Goal: Transaction & Acquisition: Purchase product/service

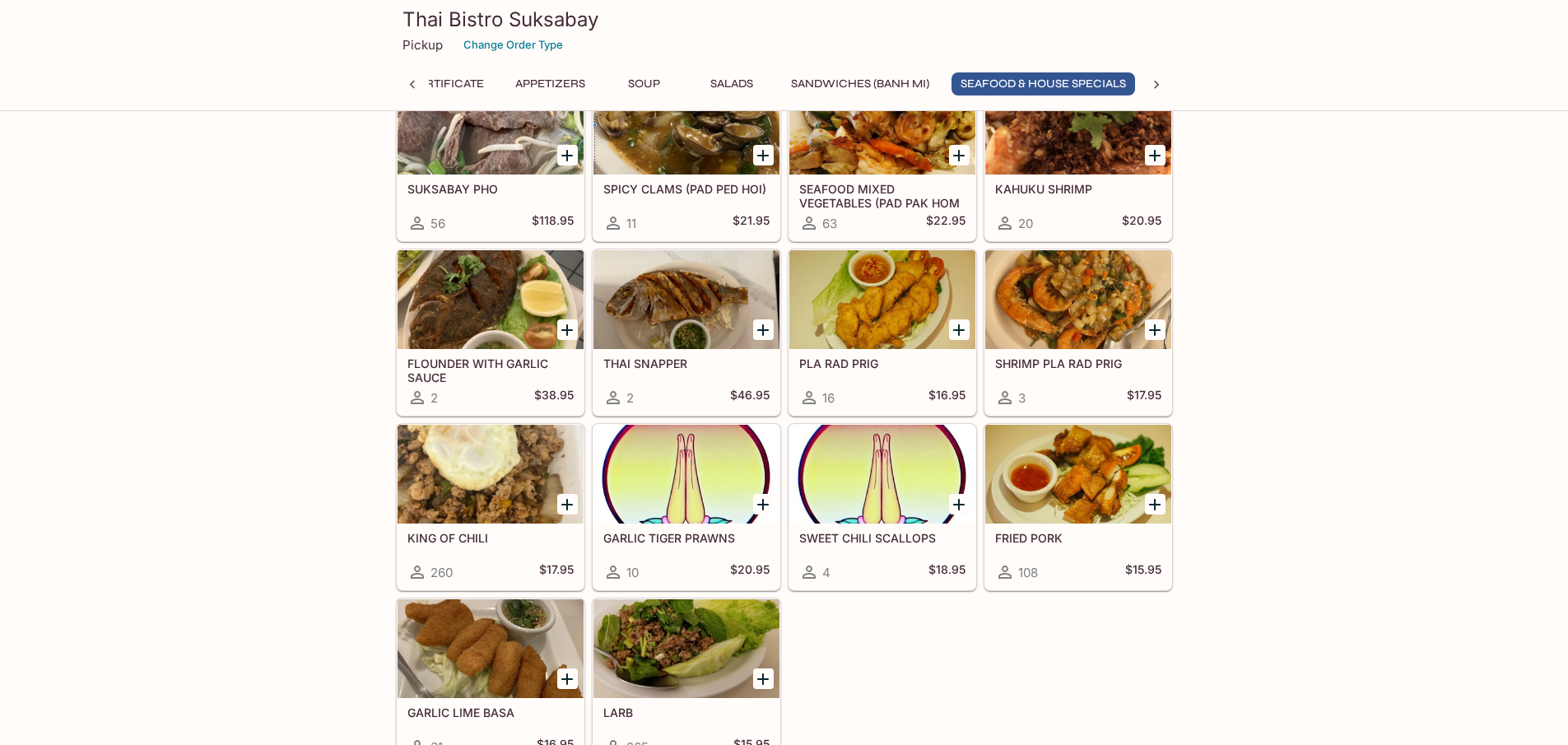
scroll to position [1976, 0]
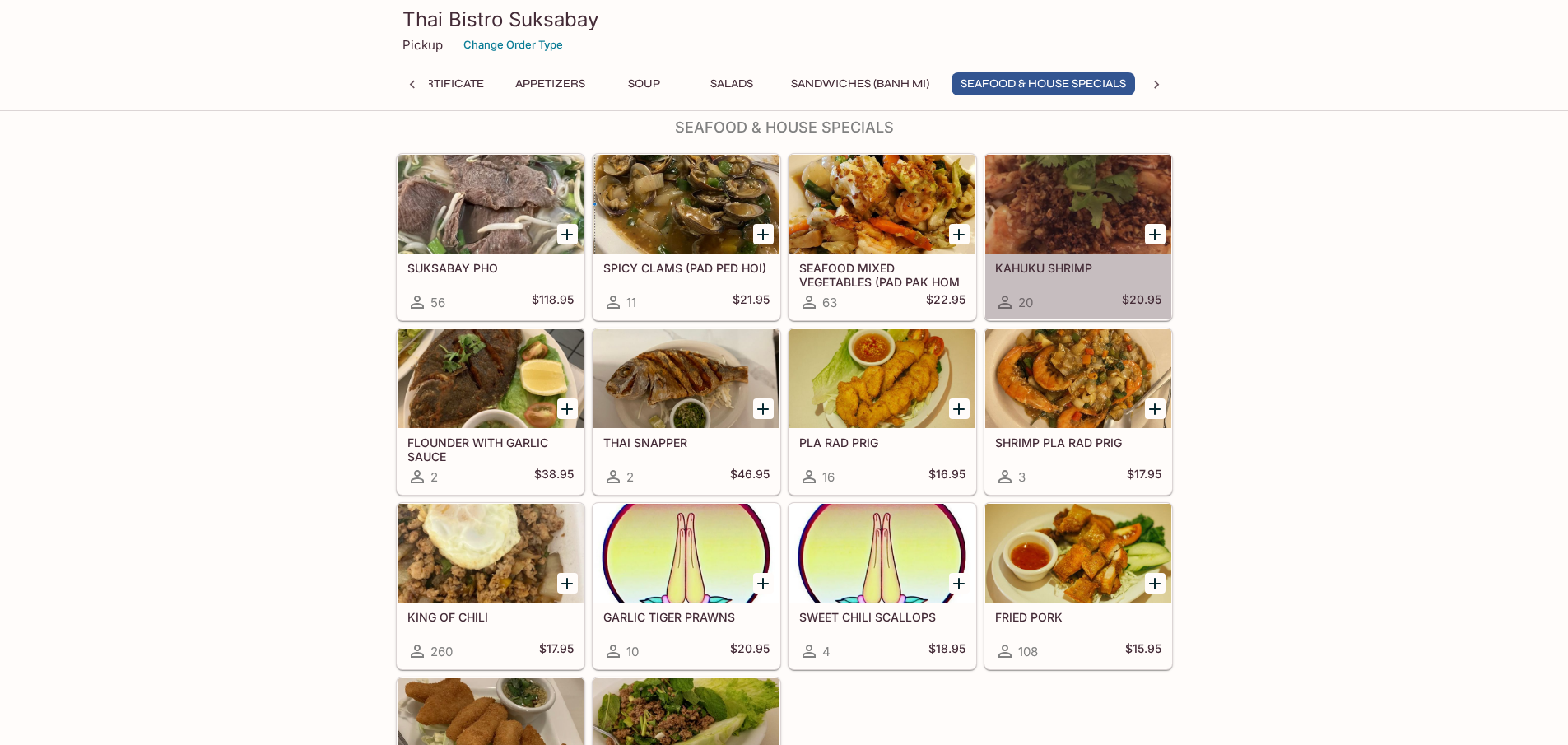
click at [1050, 235] on div at bounding box center [1078, 204] width 186 height 99
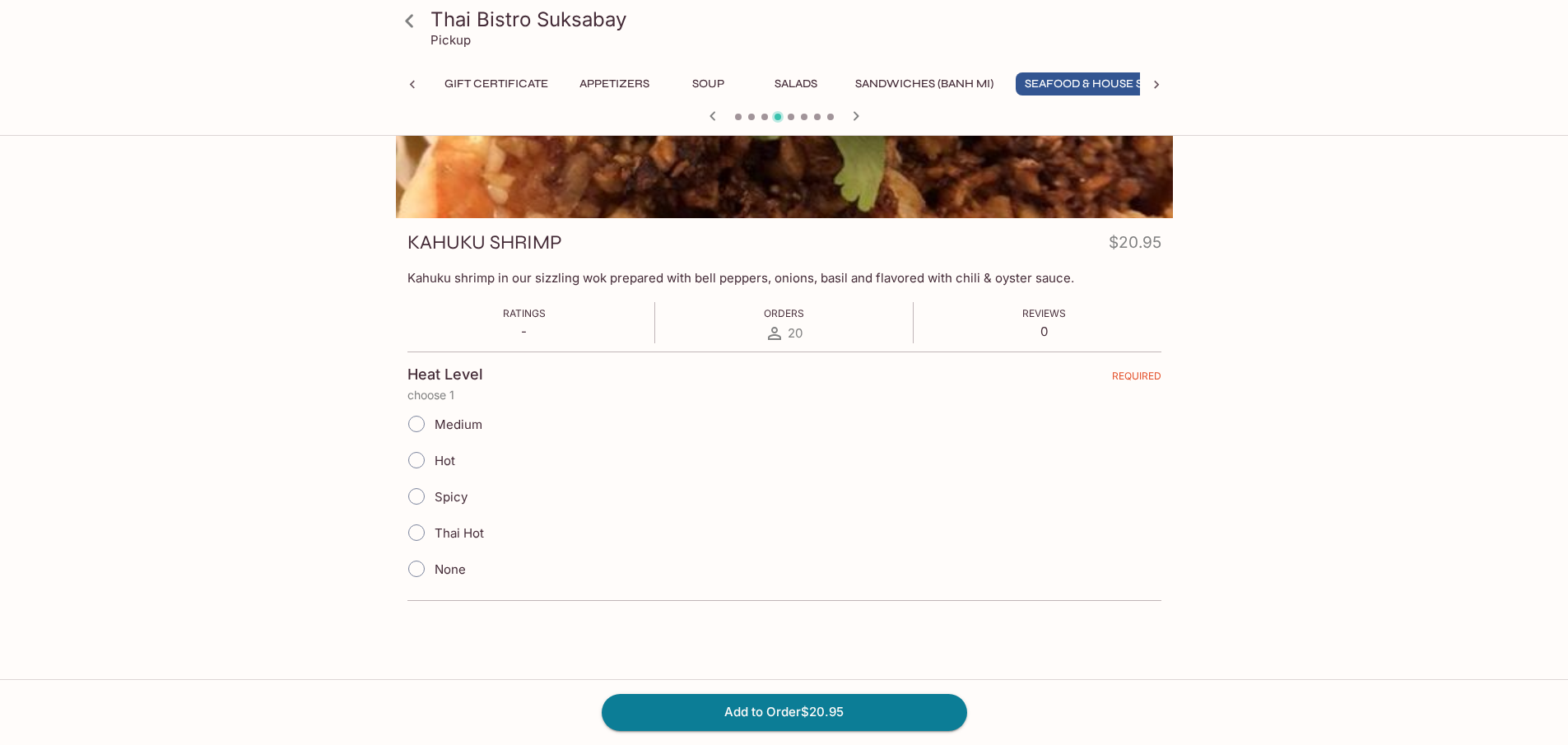
scroll to position [0, 64]
click at [853, 119] on icon "button" at bounding box center [855, 116] width 6 height 9
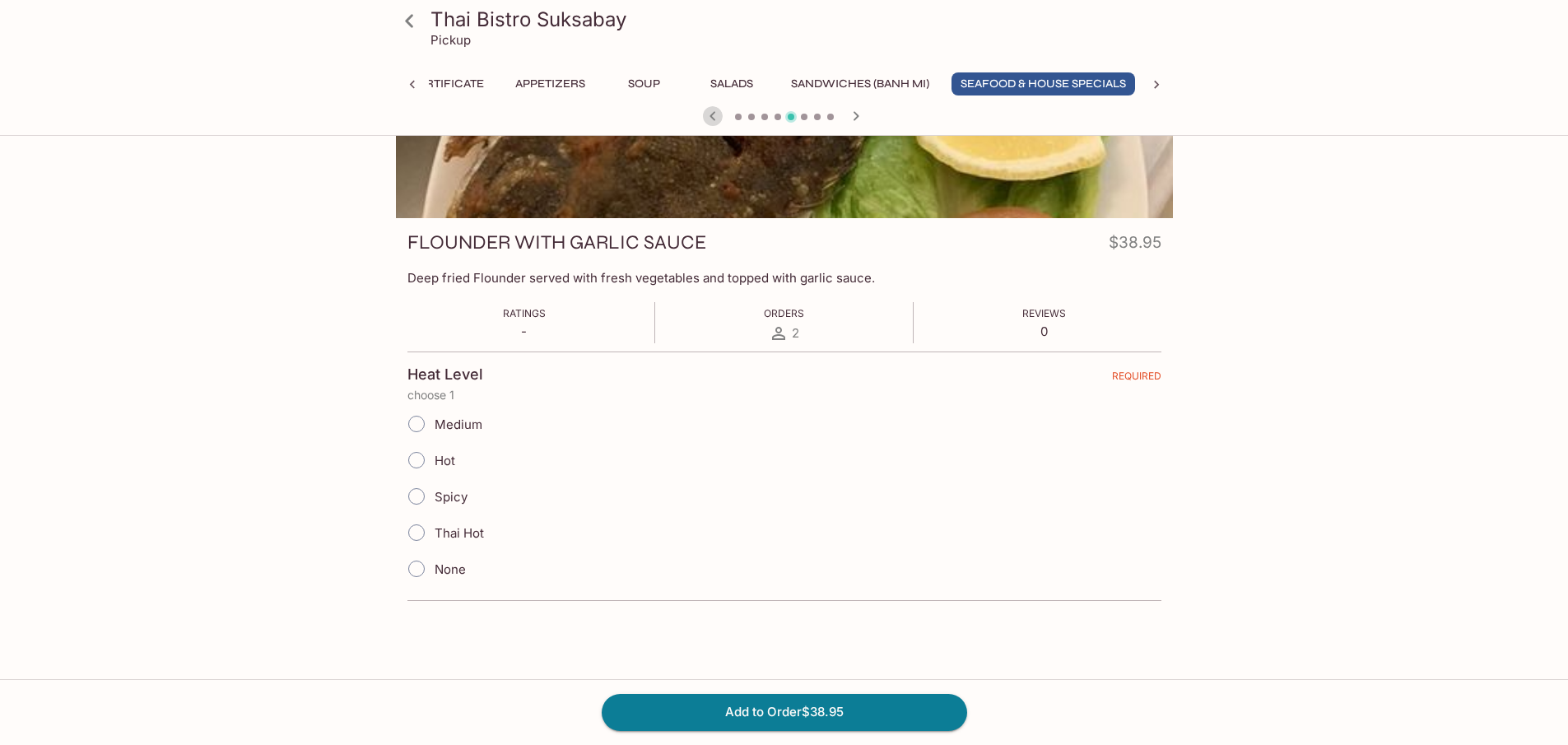
click at [714, 117] on icon "button" at bounding box center [712, 116] width 20 height 20
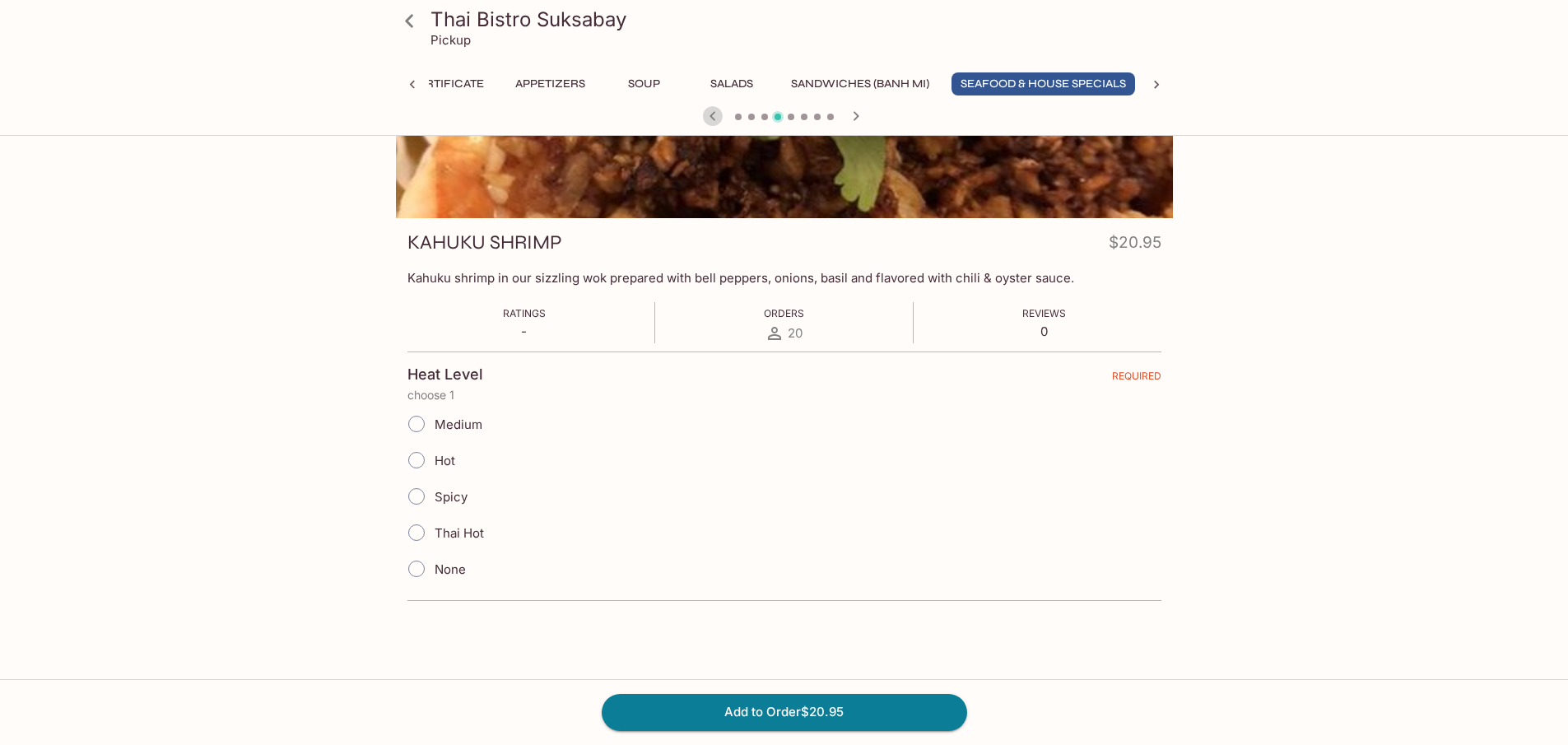
click at [804, 46] on div at bounding box center [784, 109] width 777 height 218
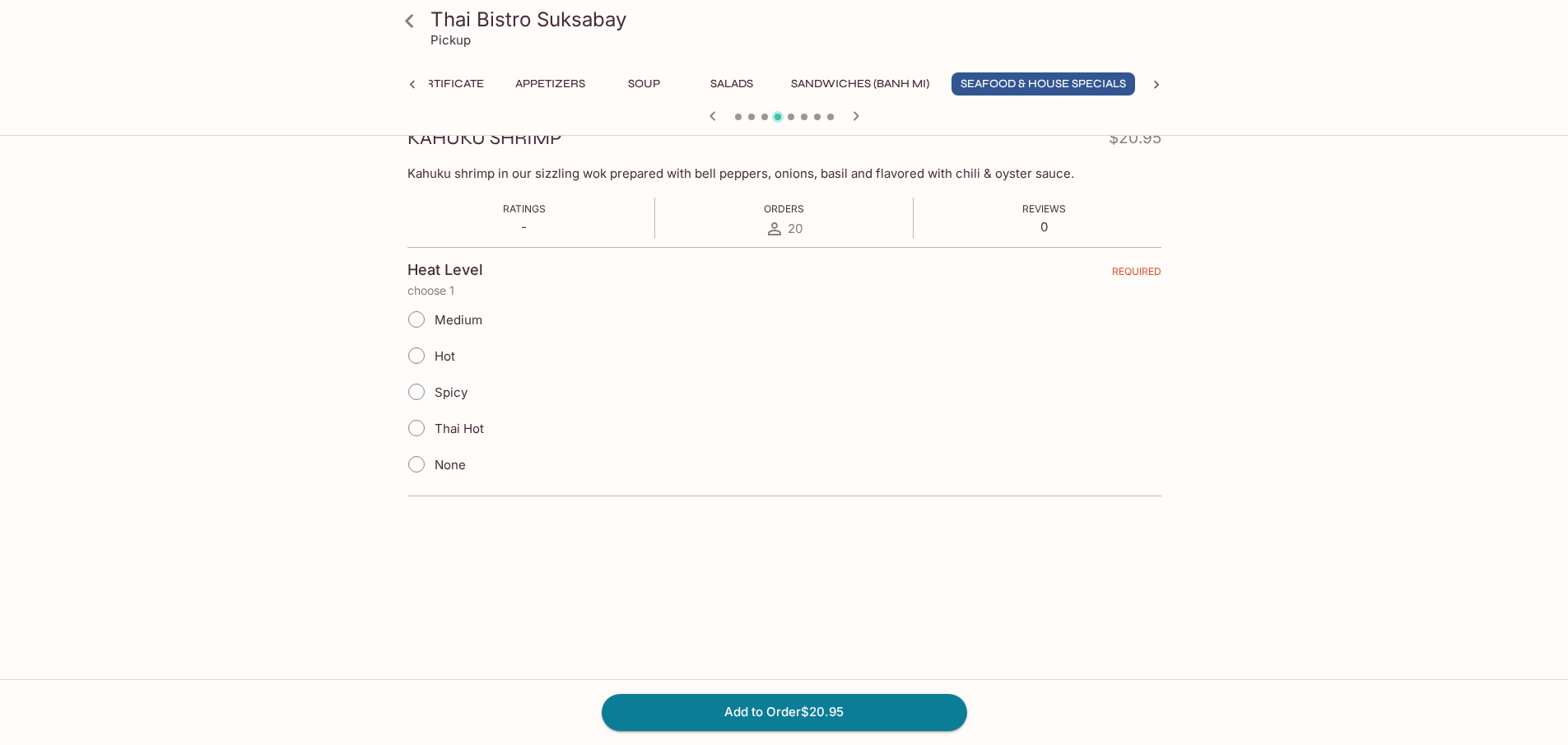
scroll to position [0, 0]
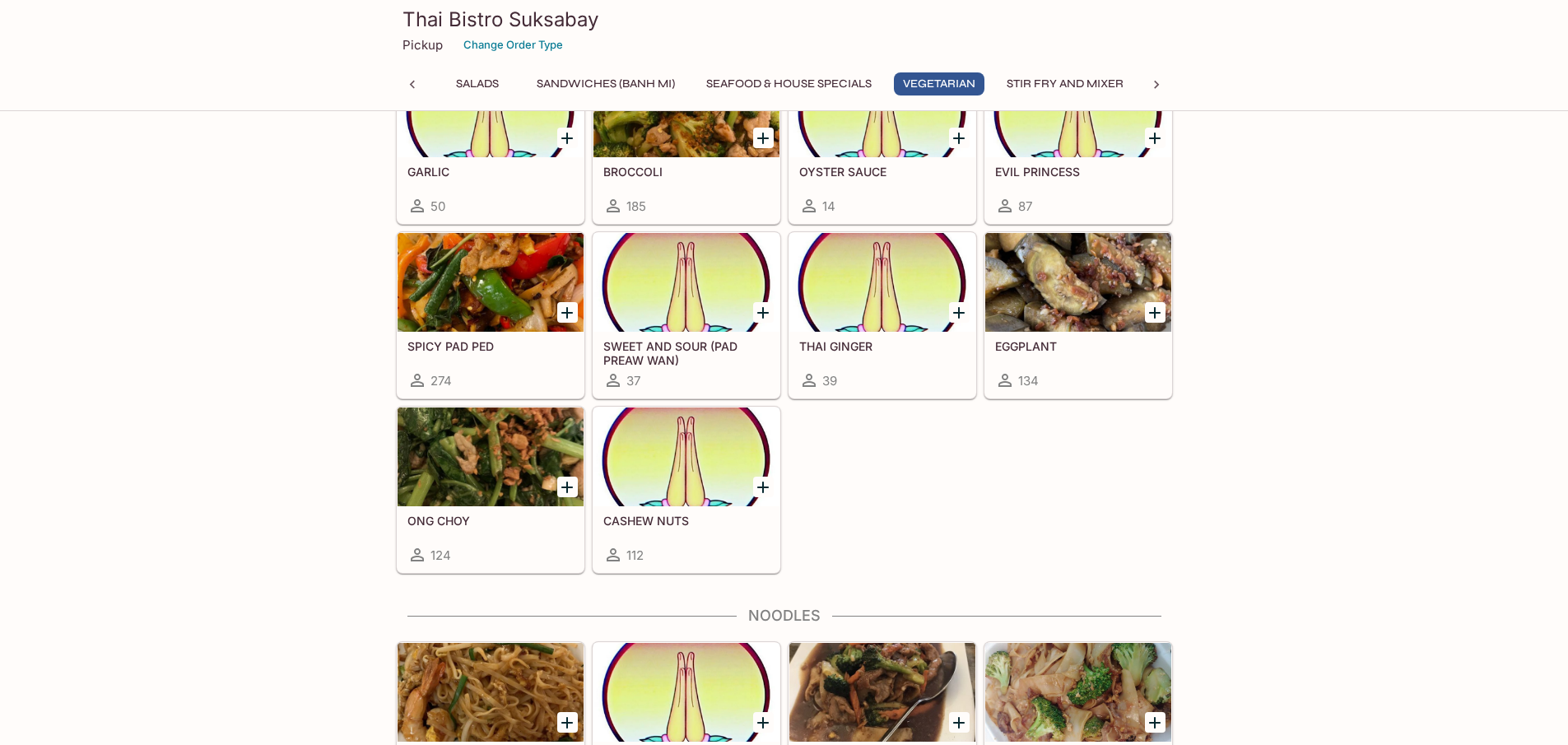
scroll to position [3078, 0]
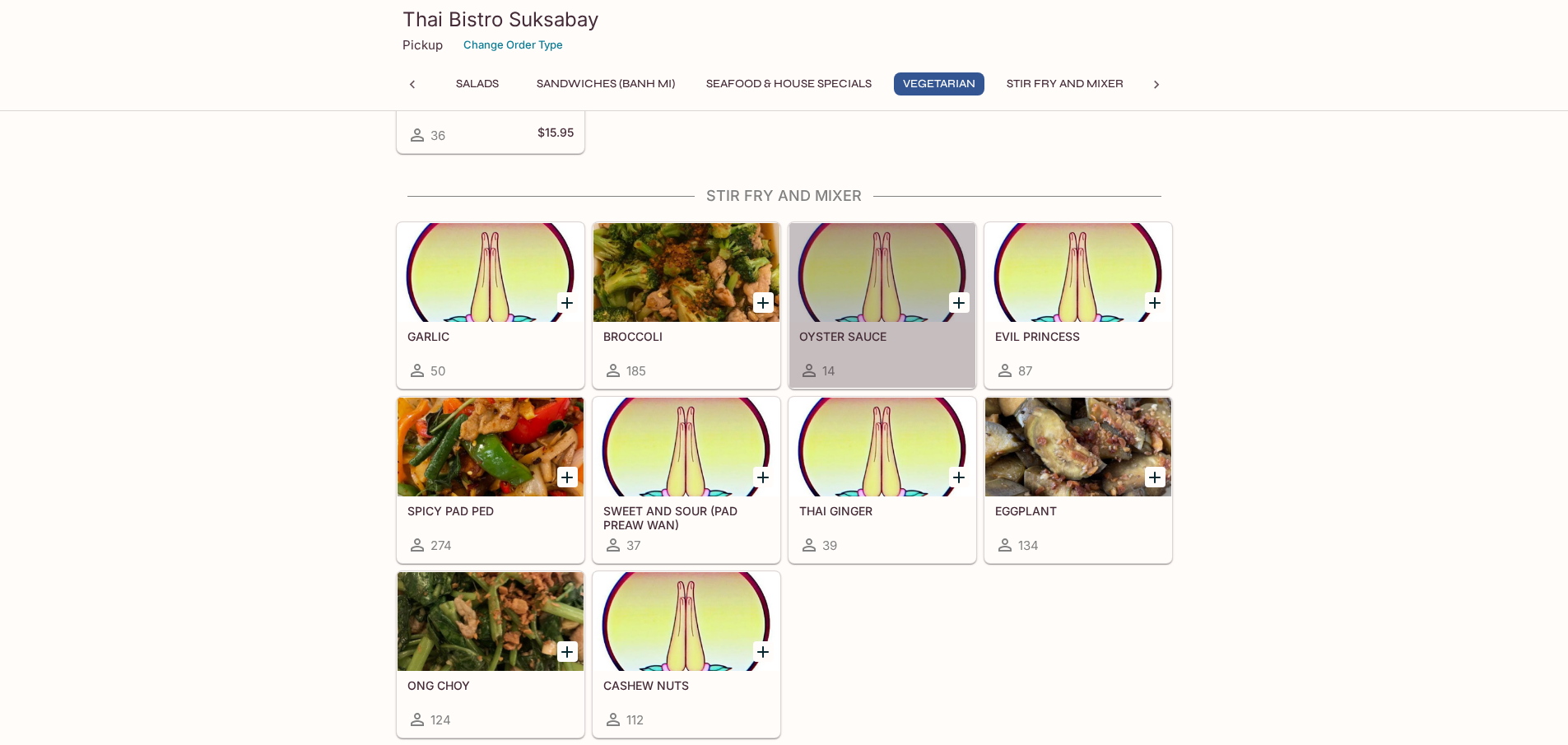
click at [910, 298] on div at bounding box center [882, 273] width 186 height 99
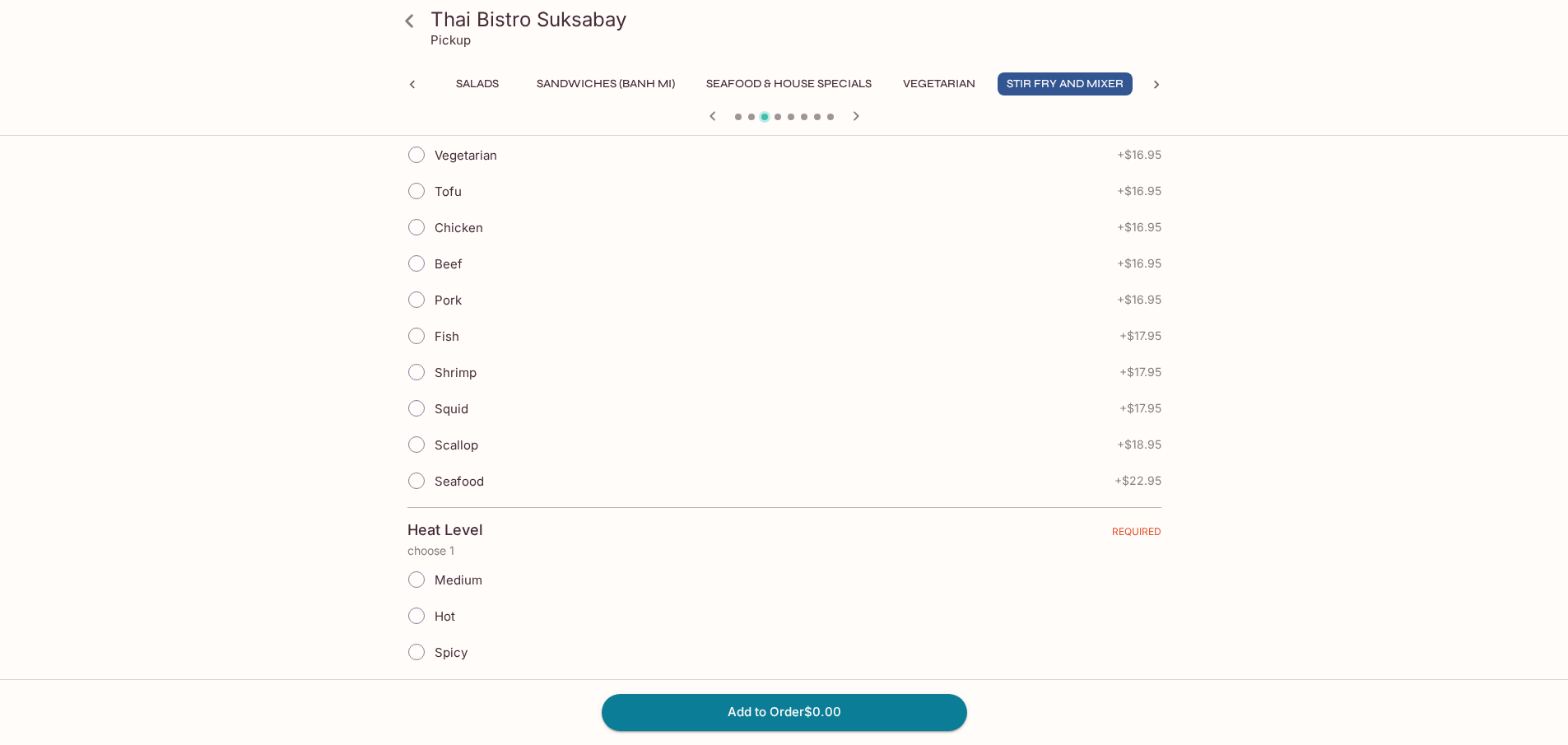
scroll to position [247, 0]
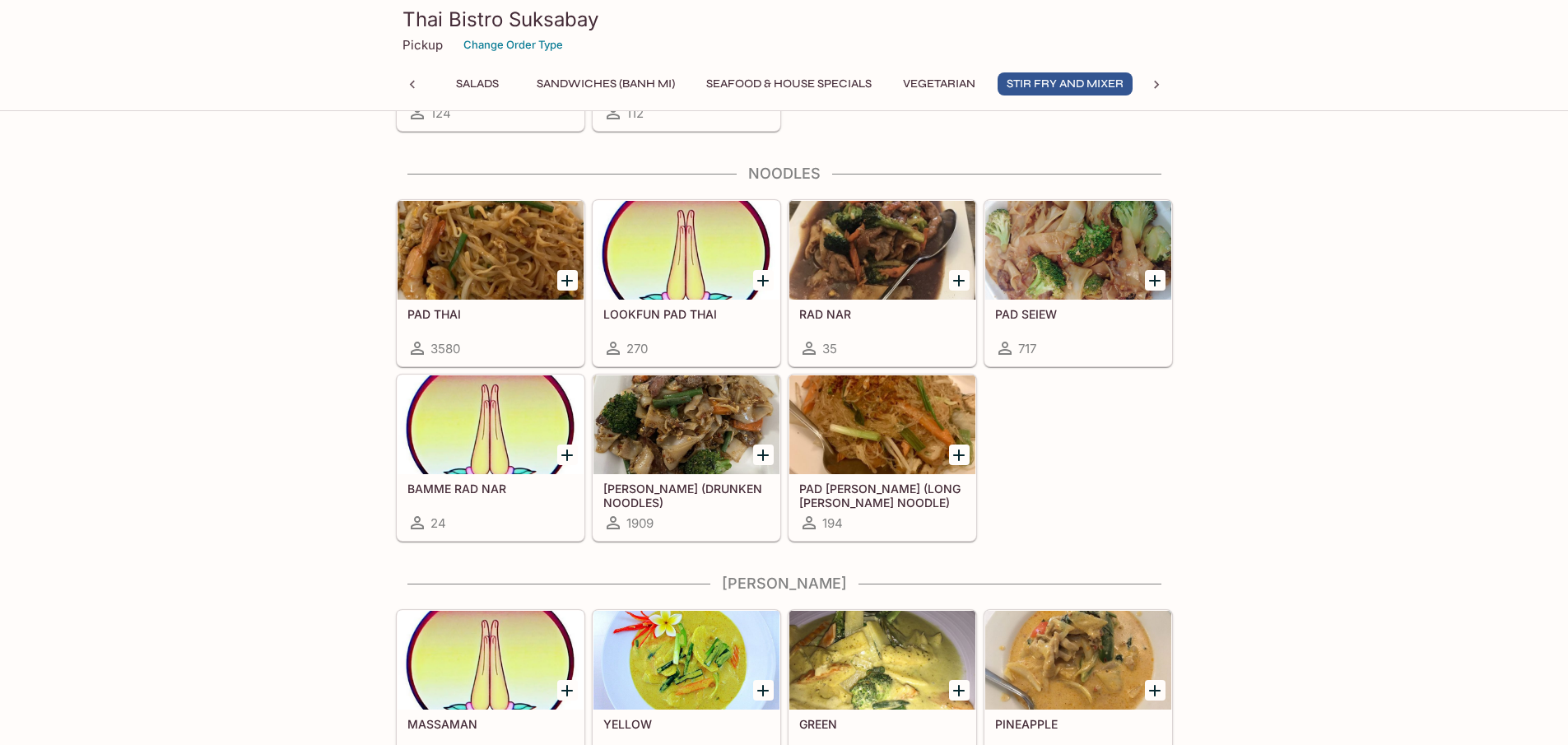
scroll to position [3646, 0]
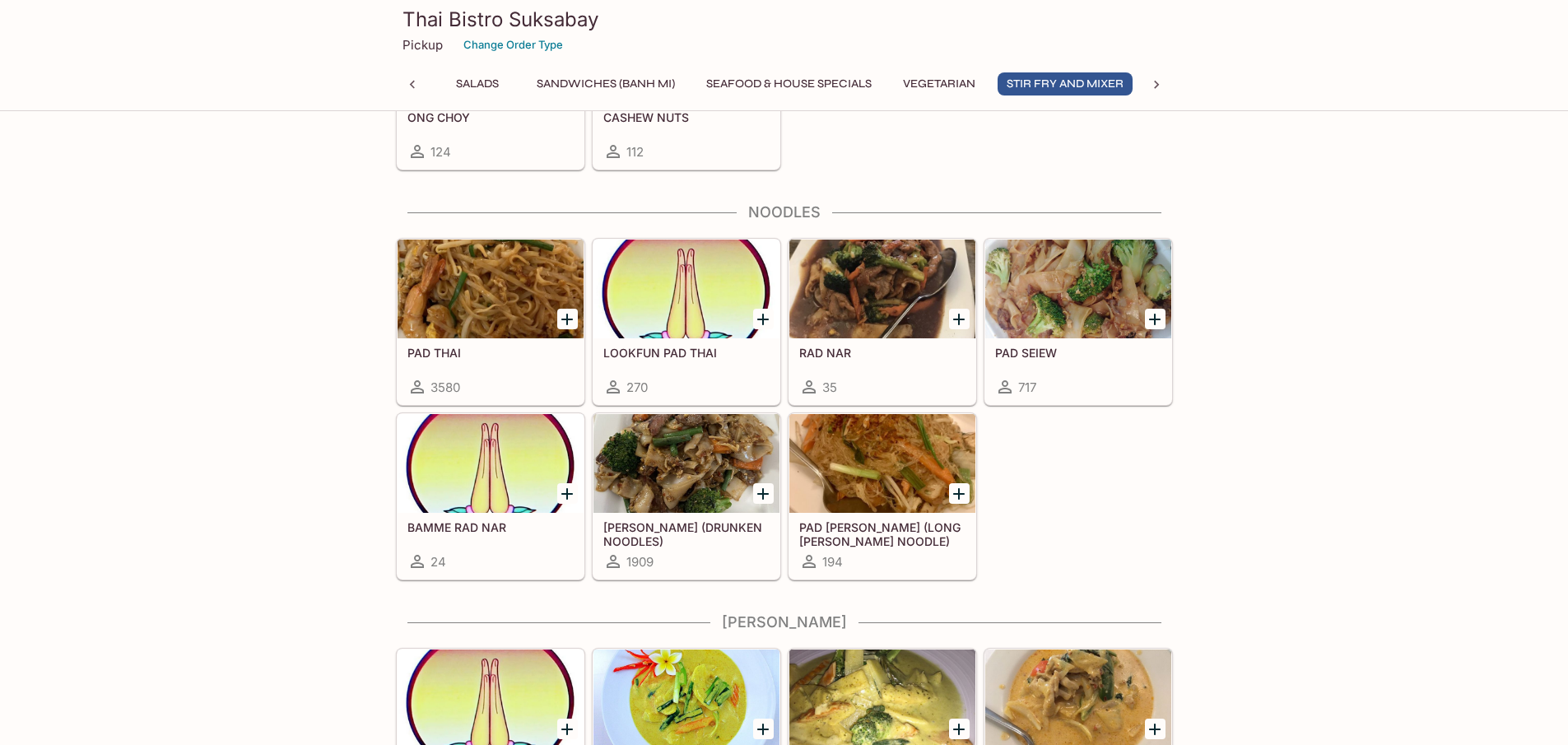
drag, startPoint x: 467, startPoint y: 319, endPoint x: 472, endPoint y: 308, distance: 12.1
click at [472, 308] on div at bounding box center [491, 288] width 186 height 99
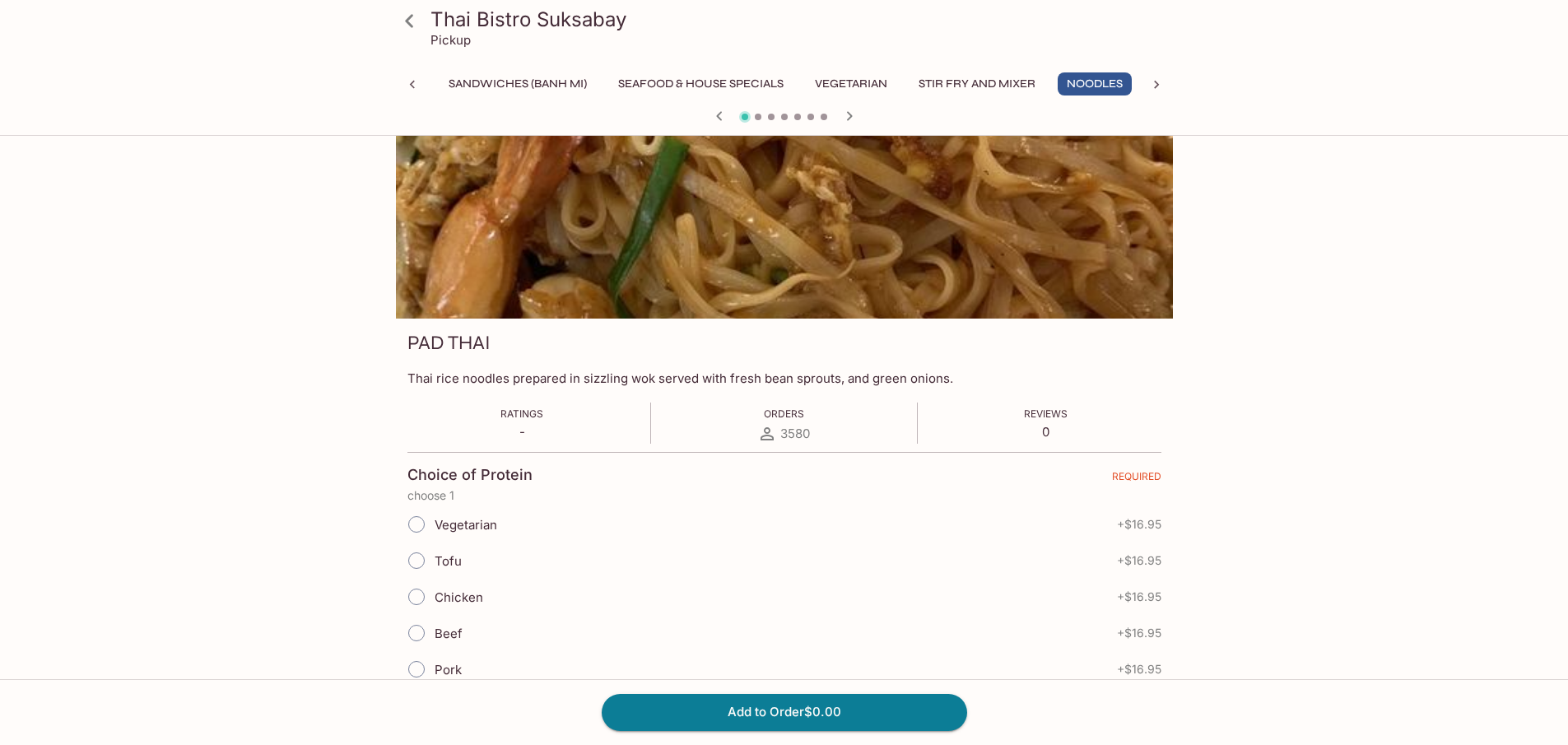
scroll to position [247, 0]
